Goal: Information Seeking & Learning: Learn about a topic

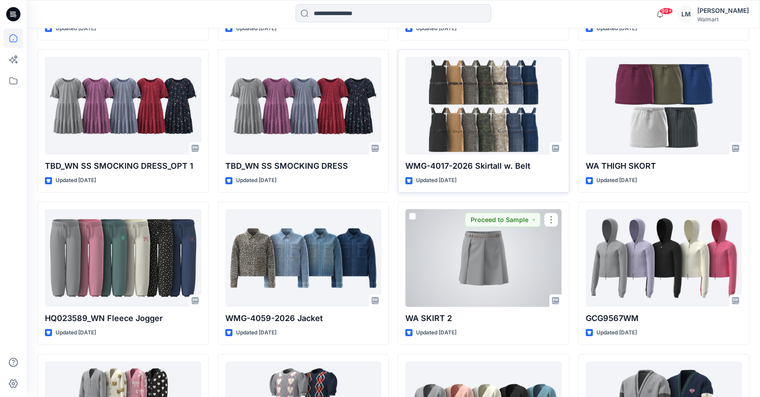
scroll to position [1741, 0]
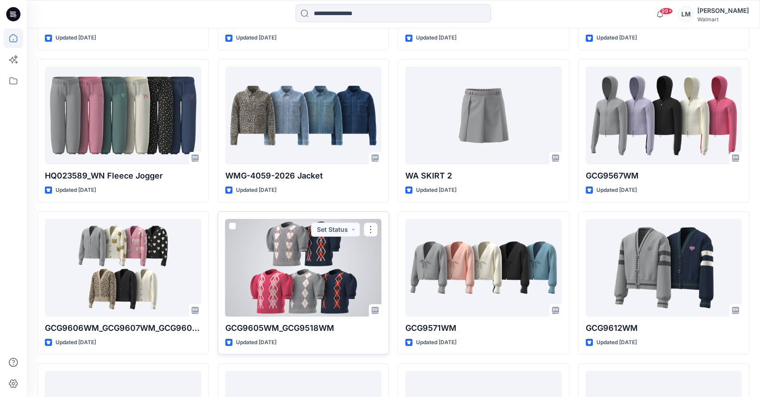
click at [326, 269] on div at bounding box center [303, 268] width 156 height 98
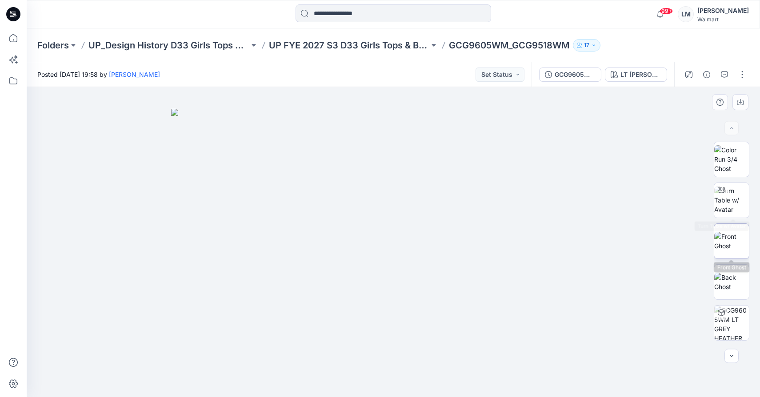
click at [725, 251] on img at bounding box center [731, 241] width 35 height 19
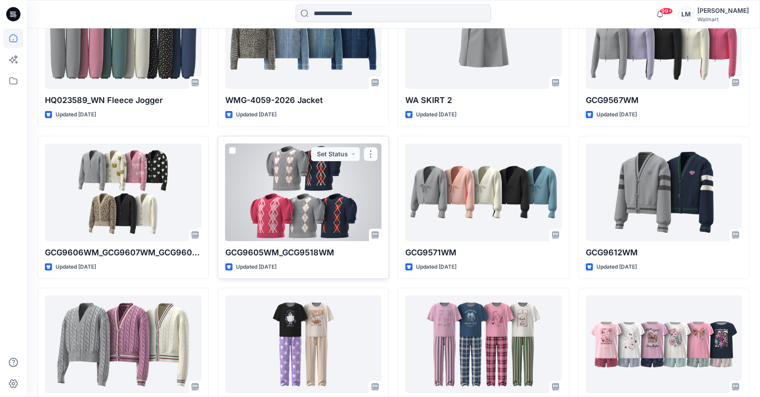
scroll to position [1823, 0]
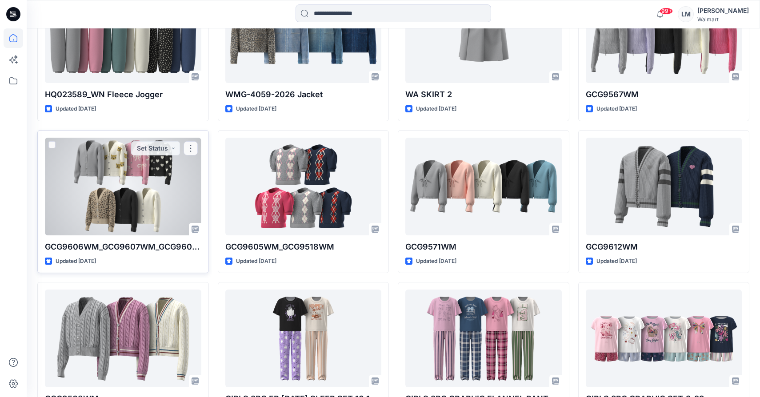
click at [156, 206] on div at bounding box center [123, 187] width 156 height 98
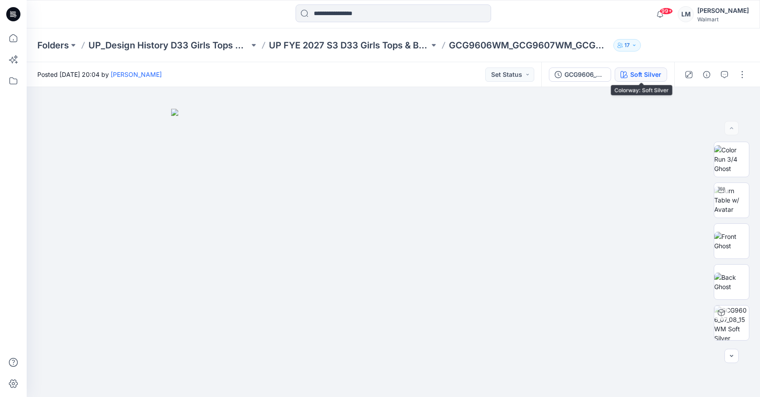
click at [650, 75] on div "Soft Silver" at bounding box center [645, 75] width 31 height 10
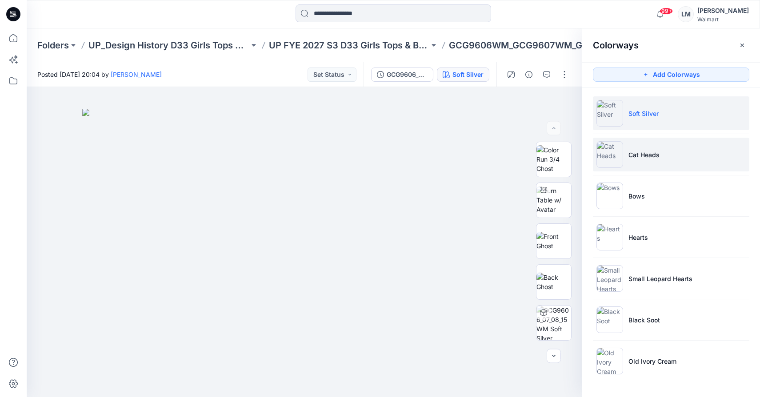
click at [643, 138] on li "Cat Heads" at bounding box center [671, 155] width 156 height 34
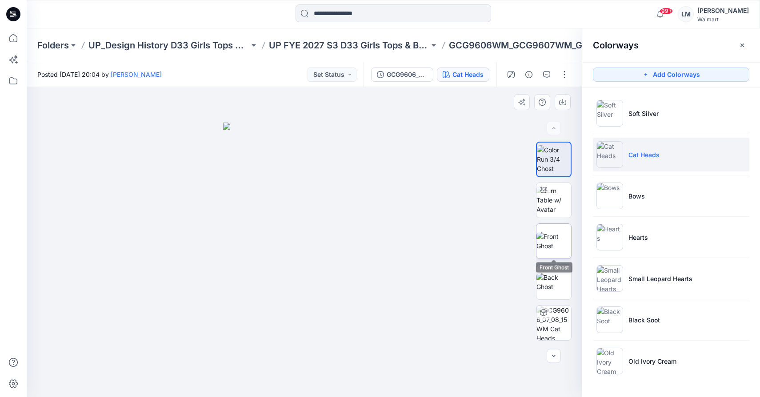
click at [545, 236] on img at bounding box center [554, 241] width 35 height 19
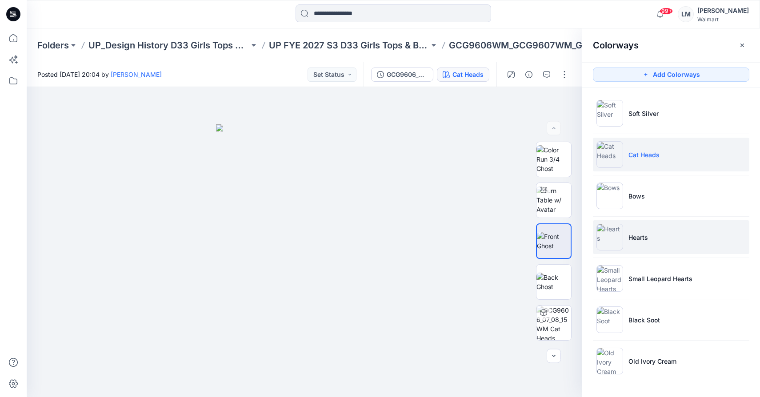
click at [629, 241] on p "Hearts" at bounding box center [639, 237] width 20 height 9
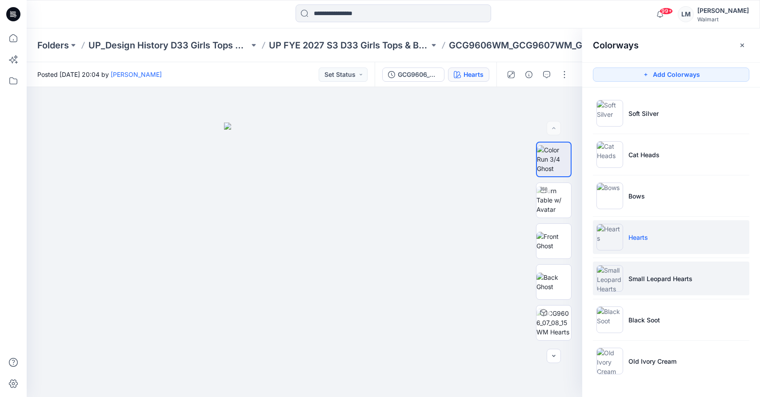
click at [616, 280] on img at bounding box center [610, 278] width 27 height 27
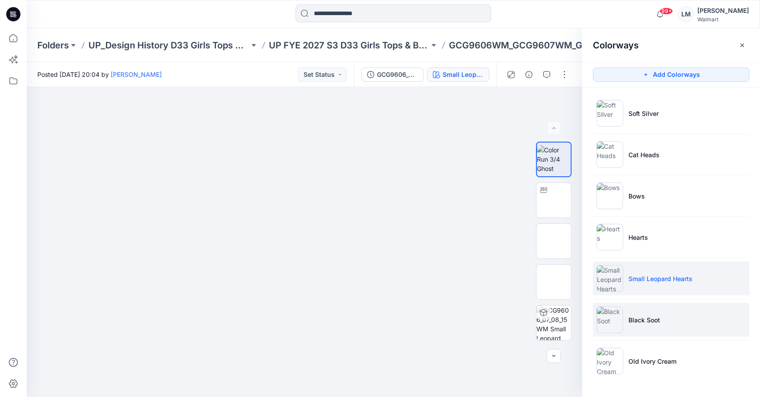
click at [611, 322] on img at bounding box center [610, 320] width 27 height 27
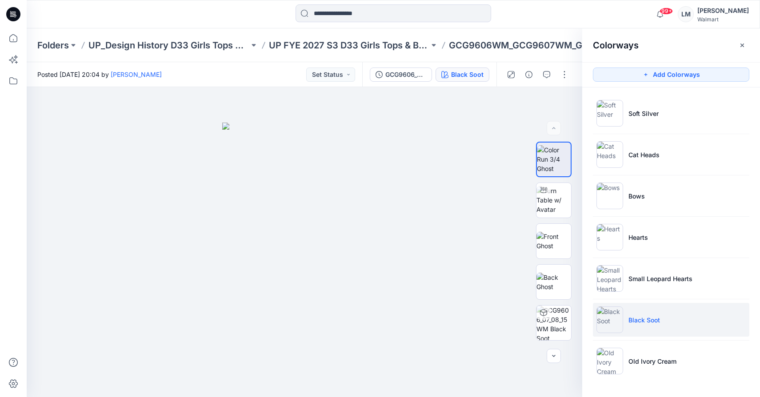
click at [692, 383] on ul "Soft Silver Cat Heads Bows Hearts Small Leopard Hearts Black Soot Old Ivory Cre…" at bounding box center [671, 238] width 178 height 300
click at [679, 368] on li "Old Ivory Cream" at bounding box center [671, 362] width 156 height 34
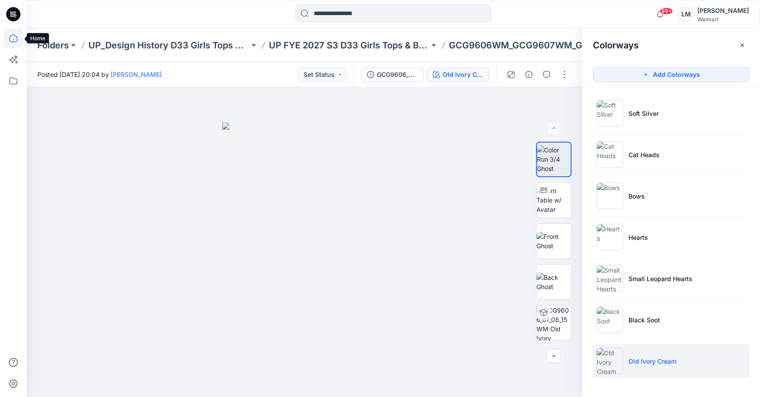
click at [13, 35] on icon at bounding box center [14, 38] width 20 height 20
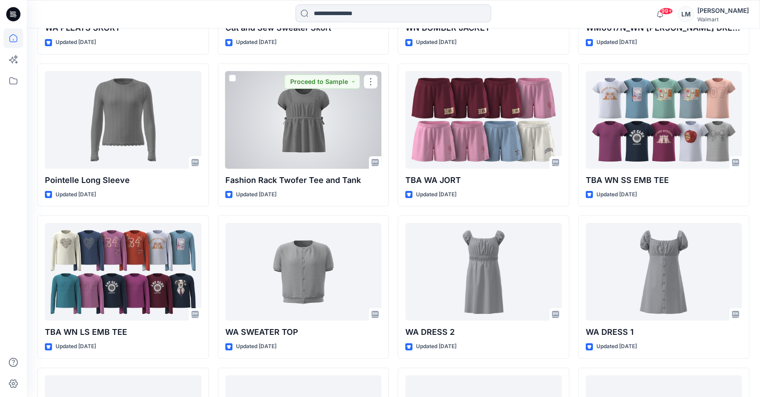
scroll to position [2805, 0]
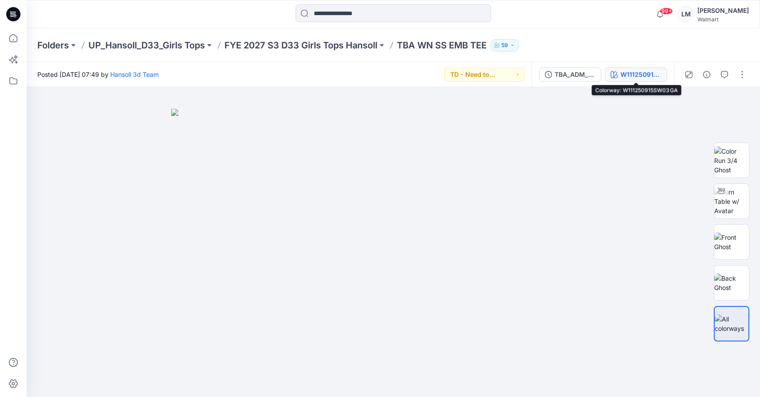
click at [627, 73] on div "W111250915SW03GA" at bounding box center [641, 75] width 41 height 10
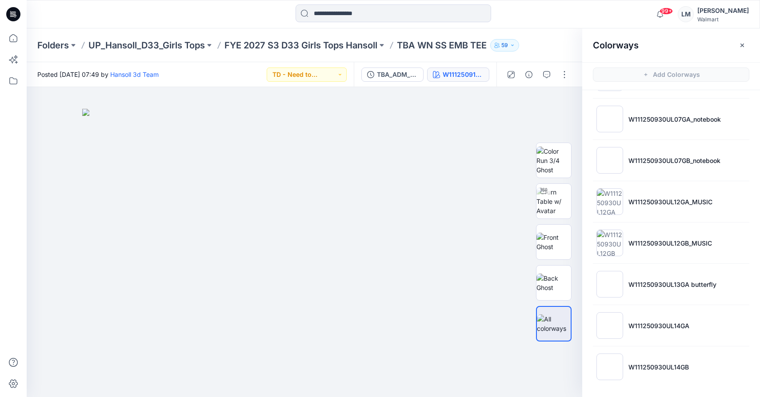
scroll to position [3, 0]
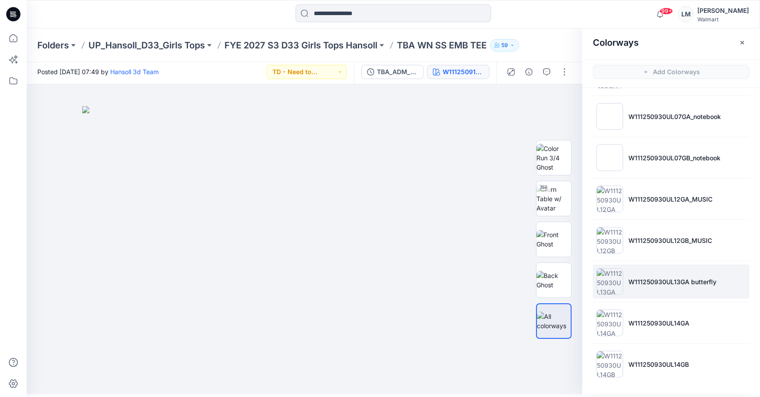
click at [666, 279] on p "W111250930UL13GA butterfly" at bounding box center [673, 281] width 88 height 9
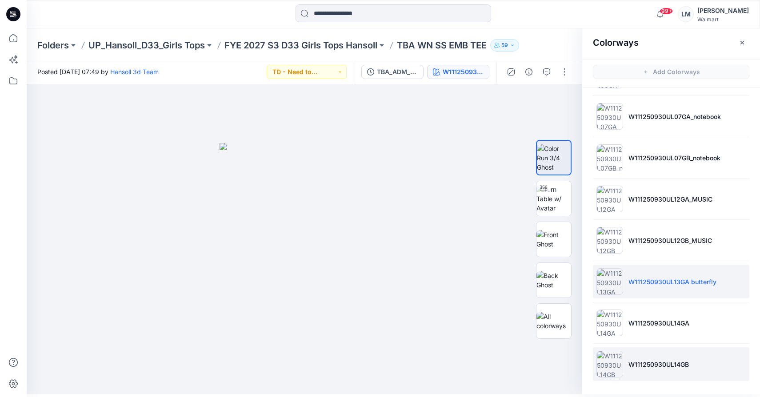
click at [631, 364] on p "W111250930UL14GB" at bounding box center [659, 364] width 60 height 9
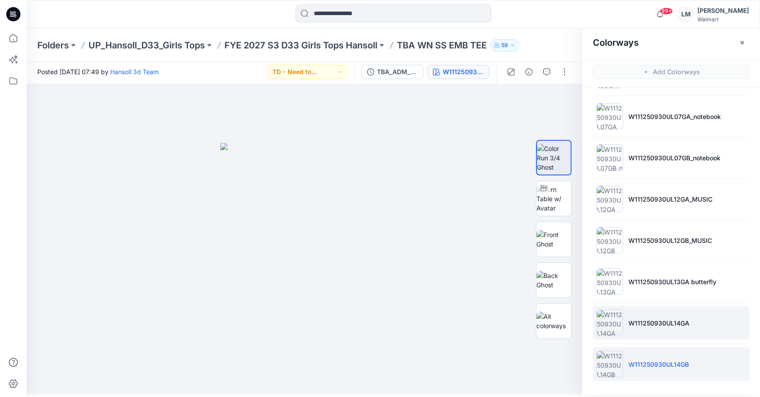
click at [633, 324] on p "W111250930UL14GA" at bounding box center [659, 323] width 61 height 9
click at [620, 363] on img at bounding box center [610, 364] width 27 height 27
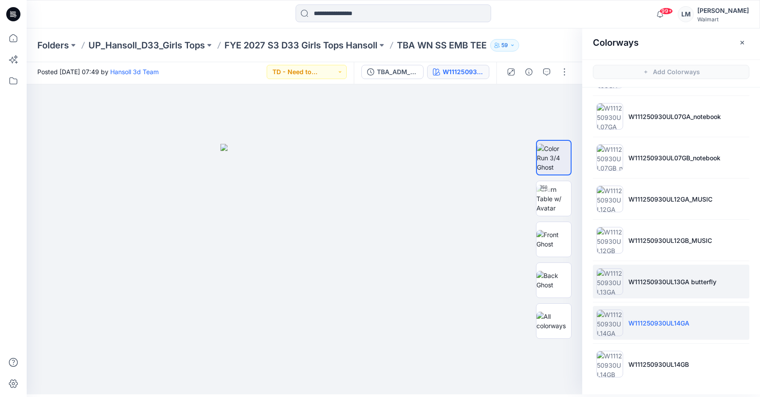
click at [638, 281] on p "W111250930UL13GA butterfly" at bounding box center [673, 281] width 88 height 9
